Goal: Task Accomplishment & Management: Manage account settings

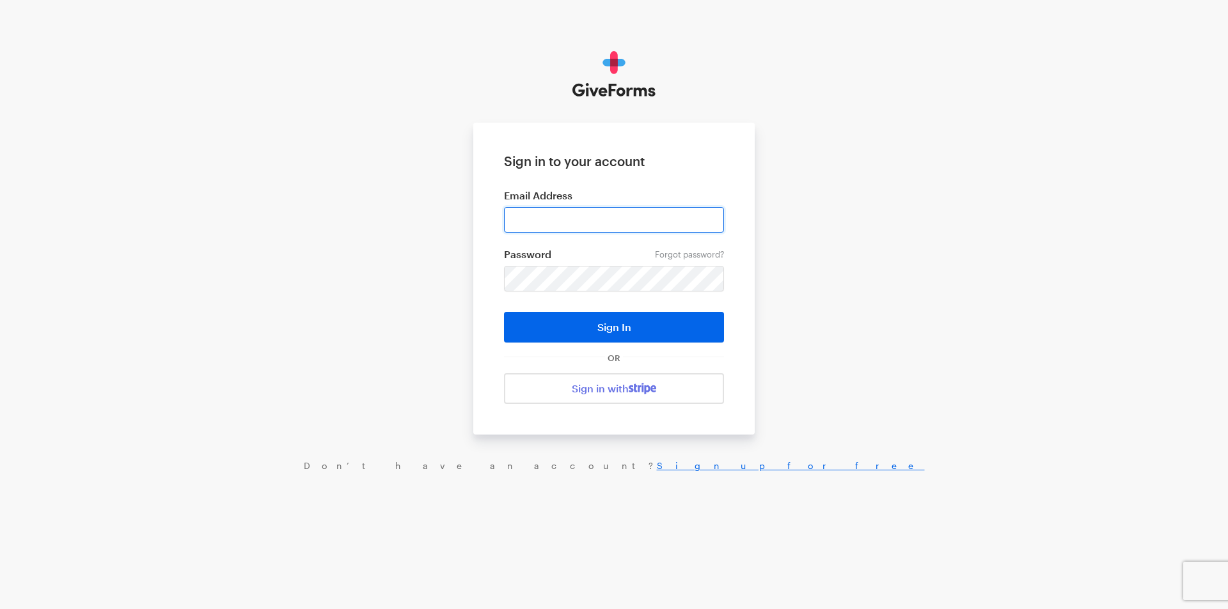
click at [554, 213] on input "email" at bounding box center [614, 220] width 220 height 26
type input "jray@brightfocus.org"
click at [504, 312] on button "Sign In" at bounding box center [614, 327] width 220 height 31
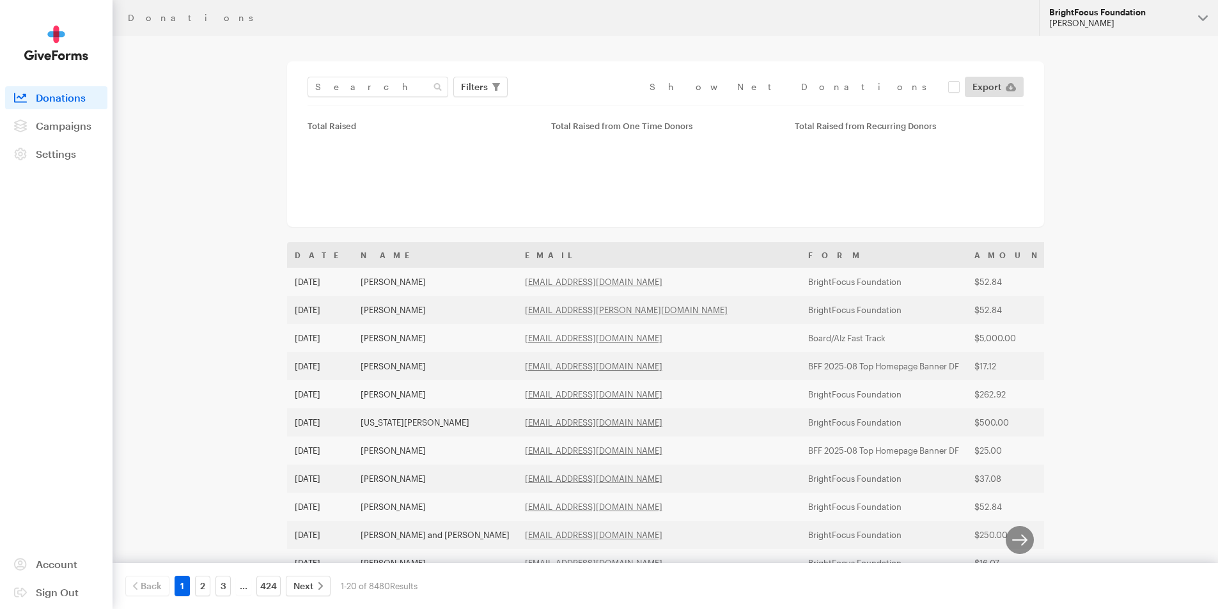
click at [1092, 35] on button "BrightFocus Foundation [PERSON_NAME]" at bounding box center [1128, 18] width 179 height 36
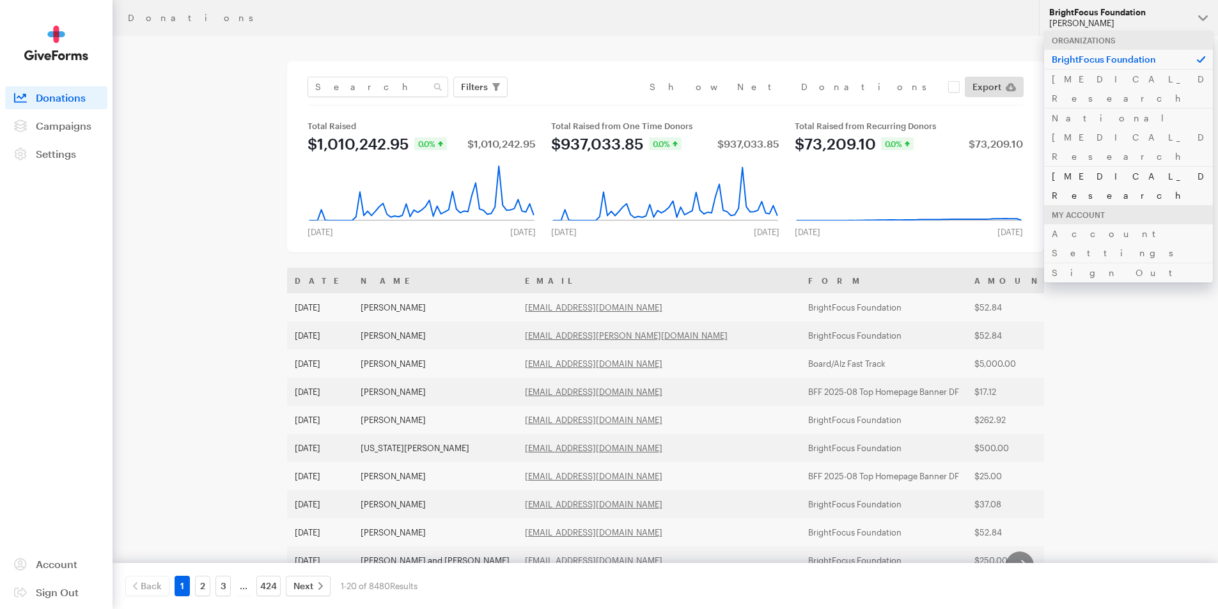
drag, startPoint x: 1077, startPoint y: 116, endPoint x: 900, endPoint y: 3, distance: 209.7
click at [1076, 166] on link "Alzheimer's Disease Research" at bounding box center [1128, 185] width 169 height 39
